Goal: Information Seeking & Learning: Learn about a topic

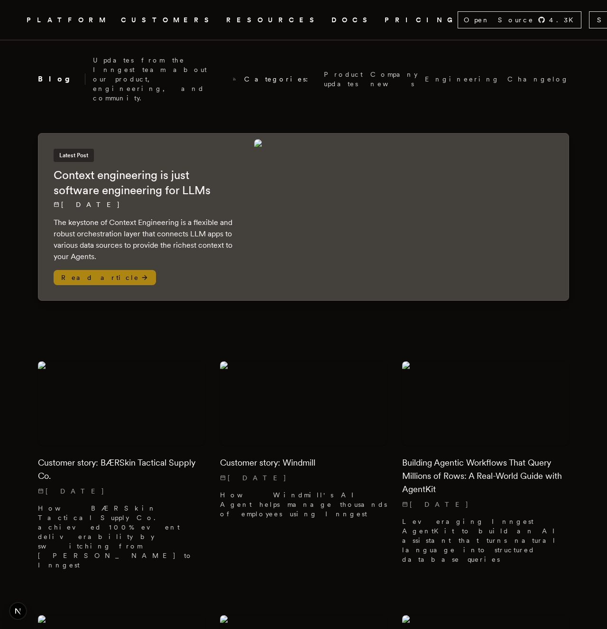
click at [162, 168] on h2 "Context engineering is just software engineering for LLMs" at bounding box center [144, 183] width 181 height 30
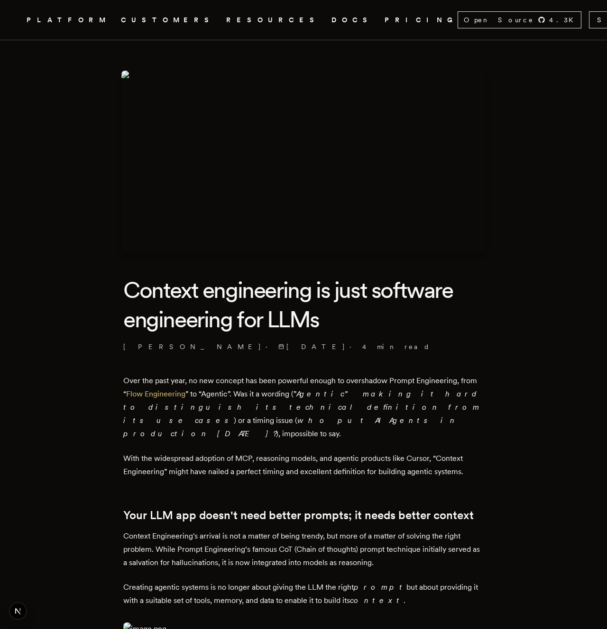
click at [392, 321] on h1 "Context engineering is just software engineering for LLMs" at bounding box center [303, 304] width 360 height 59
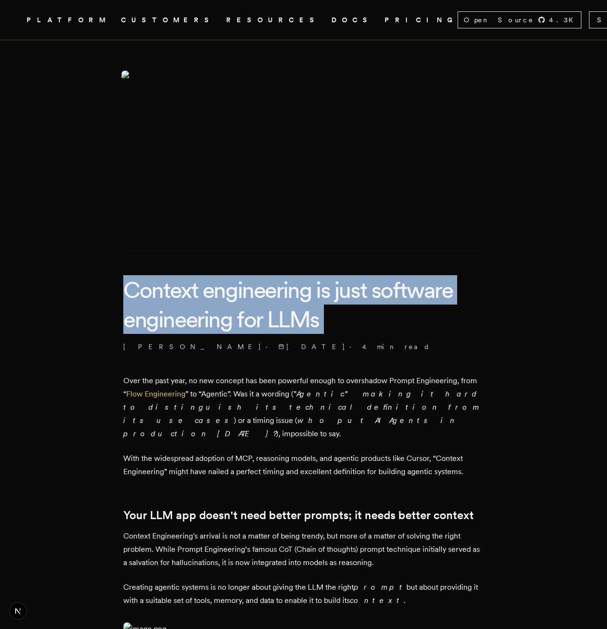
click at [392, 321] on h1 "Context engineering is just software engineering for LLMs" at bounding box center [303, 304] width 360 height 59
click at [419, 321] on h1 "Context engineering is just software engineering for LLMs" at bounding box center [303, 304] width 360 height 59
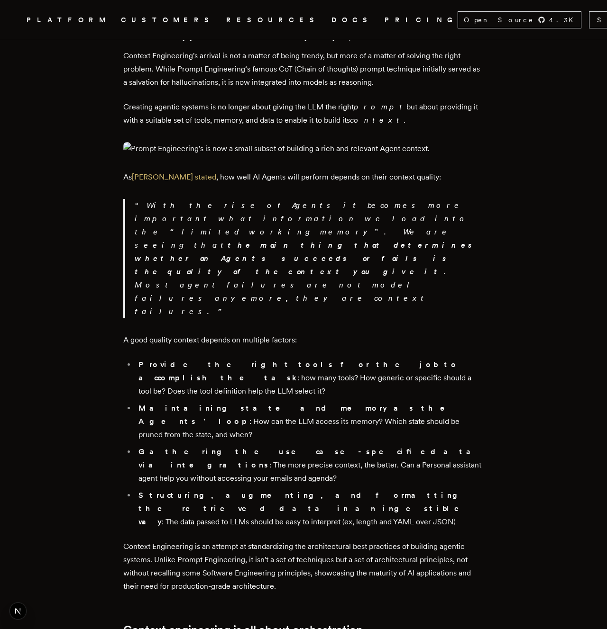
scroll to position [510, 0]
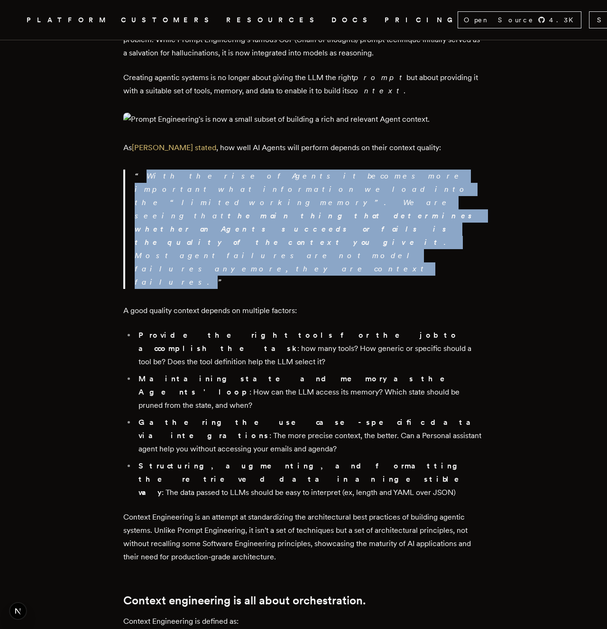
drag, startPoint x: 111, startPoint y: 382, endPoint x: 311, endPoint y: 420, distance: 203.9
click at [311, 420] on article "Context engineering is just software engineering for LLMs Tony Holdstock-Brown …" at bounding box center [303, 424] width 531 height 1788
click at [311, 289] on p "With the rise of Agents it becomes more important what information we load into…" at bounding box center [309, 229] width 349 height 119
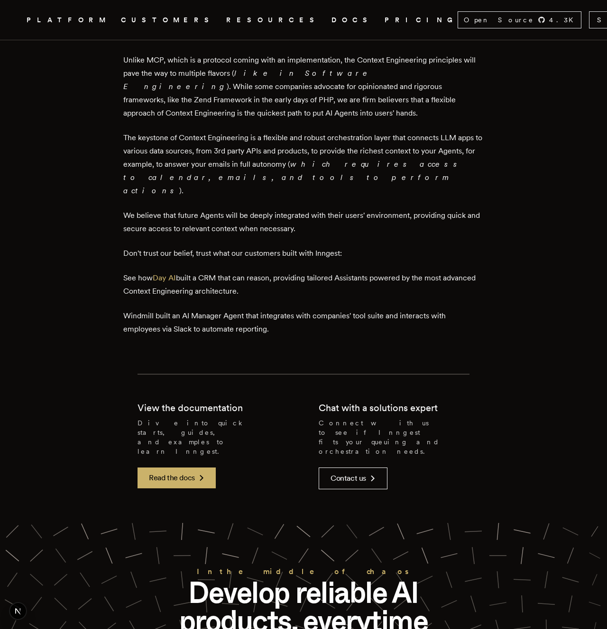
scroll to position [1327, 0]
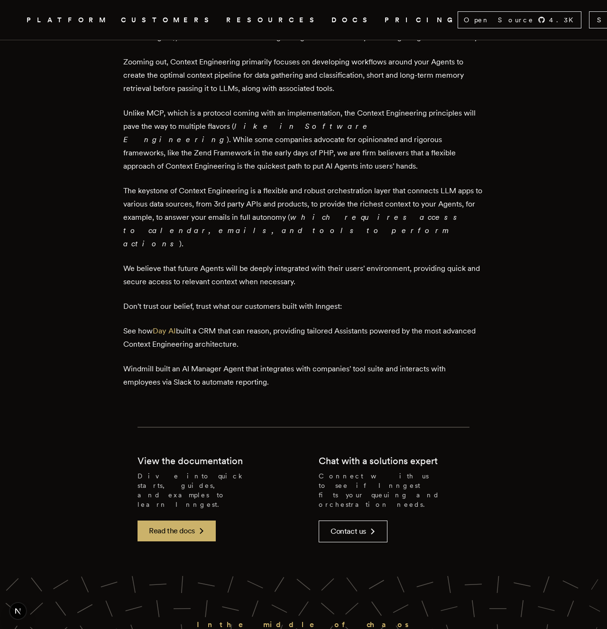
scroll to position [1127, 0]
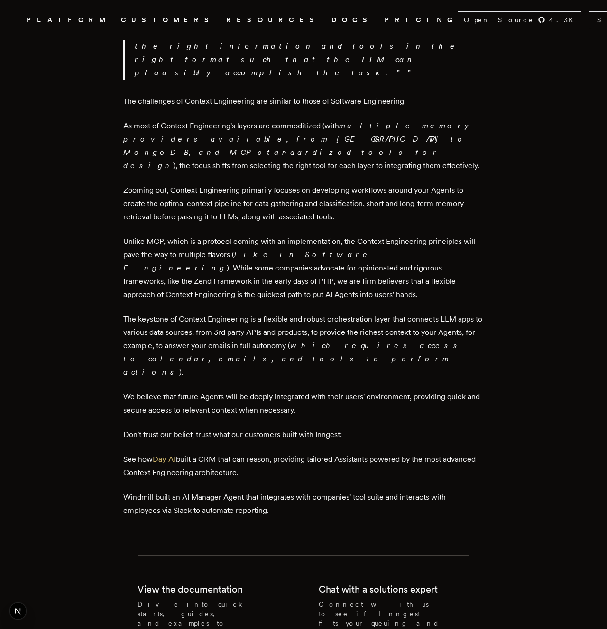
click at [15, 25] on icon ".cls-1 { fill: #FAFAF9; }" at bounding box center [15, 19] width 0 height 11
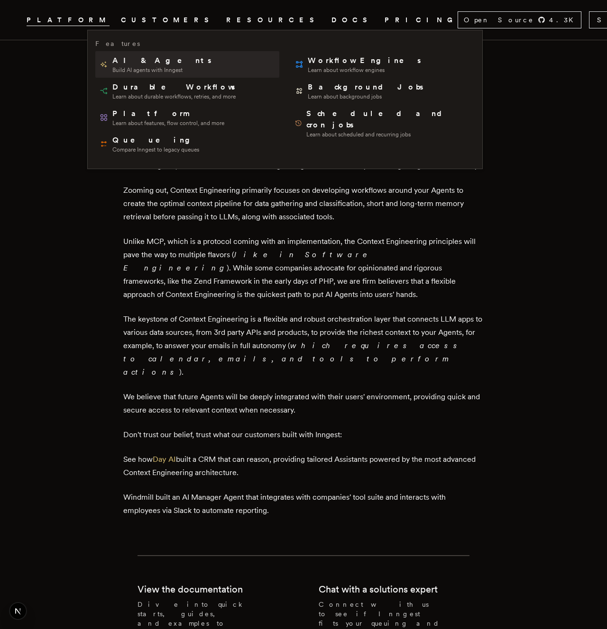
click at [135, 75] on link "AI & Agents Build AI agents with Inngest" at bounding box center [187, 64] width 184 height 27
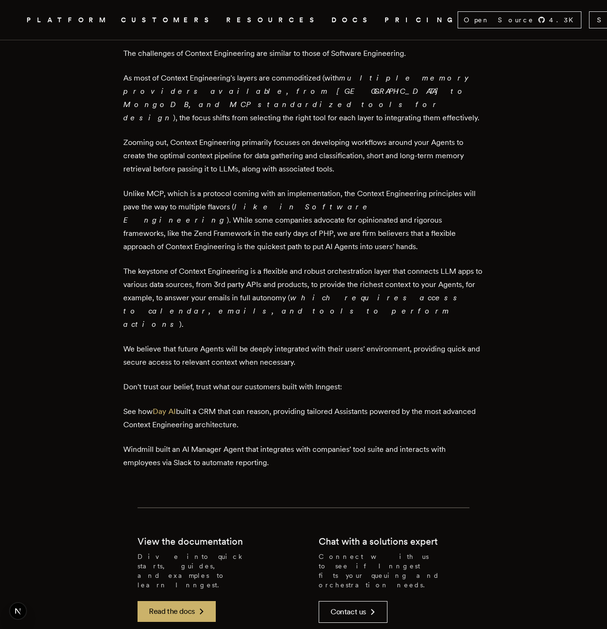
scroll to position [1313, 0]
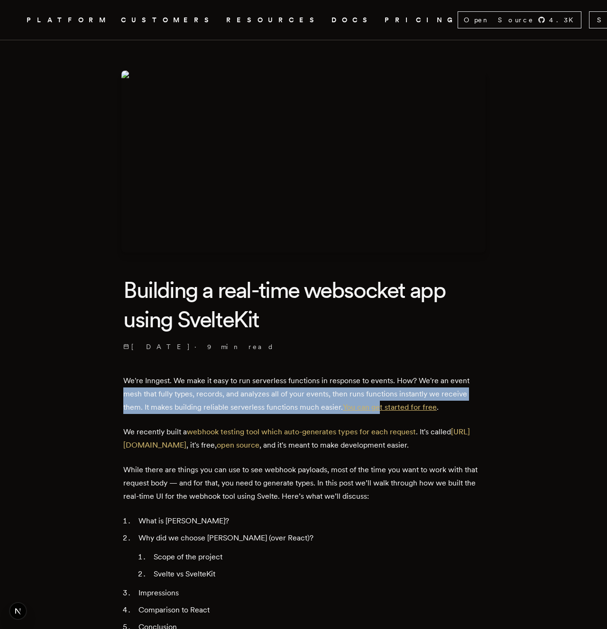
drag, startPoint x: 91, startPoint y: 389, endPoint x: 393, endPoint y: 407, distance: 302.9
click at [393, 407] on link "You can get started for free" at bounding box center [390, 407] width 94 height 9
